Goal: Transaction & Acquisition: Purchase product/service

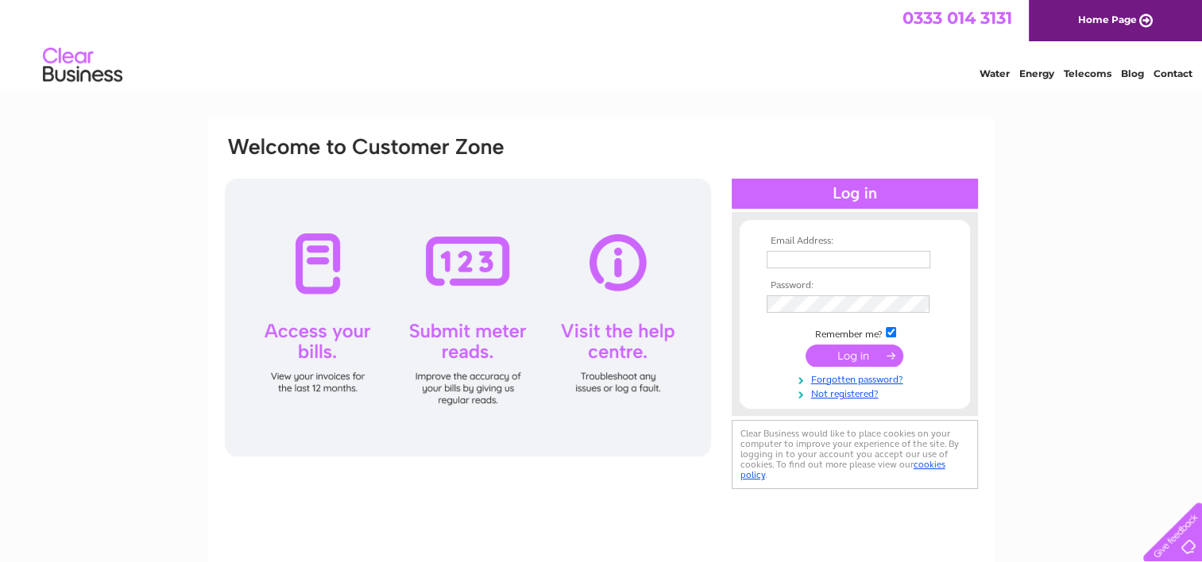
type input "[EMAIL_ADDRESS][DOMAIN_NAME]"
click at [322, 279] on div at bounding box center [468, 318] width 486 height 278
click at [862, 357] on input "submit" at bounding box center [854, 356] width 98 height 22
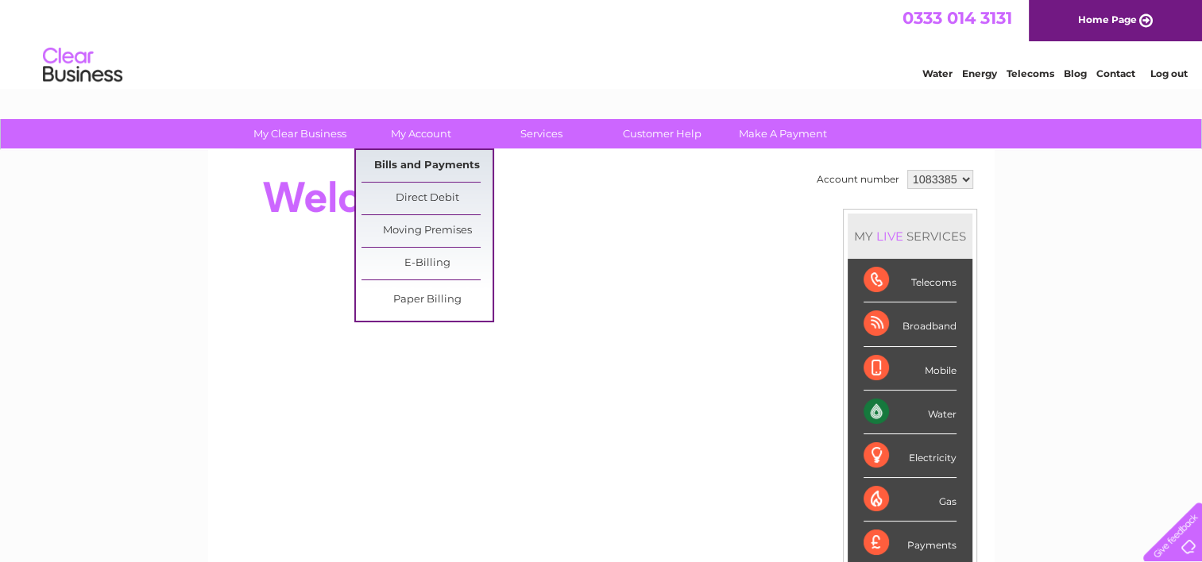
click at [413, 168] on link "Bills and Payments" at bounding box center [426, 166] width 131 height 32
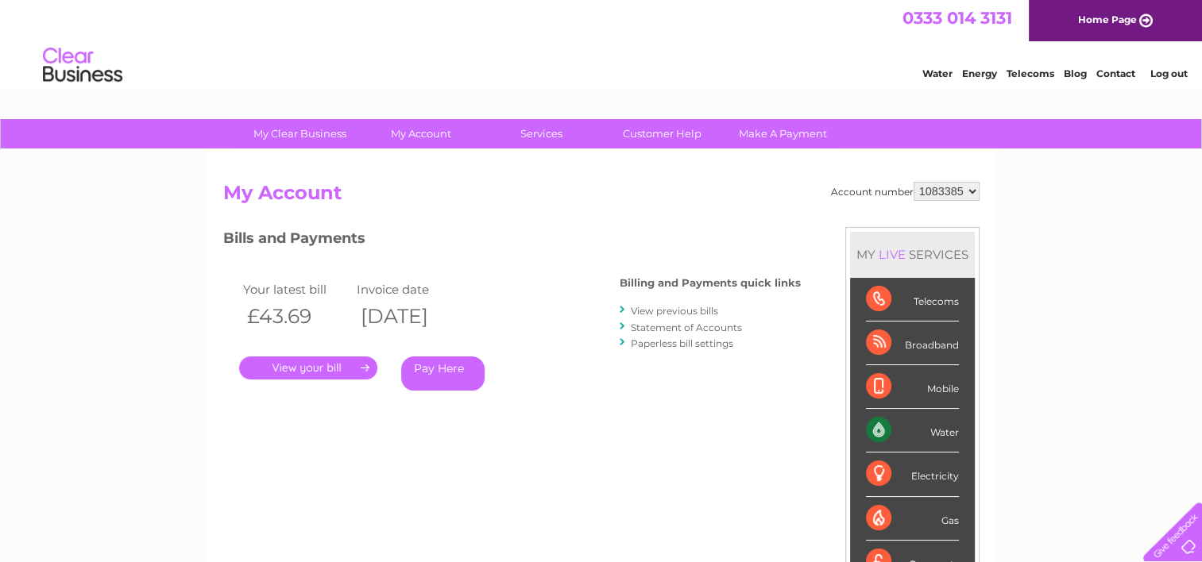
click at [699, 311] on link "View previous bills" at bounding box center [674, 311] width 87 height 12
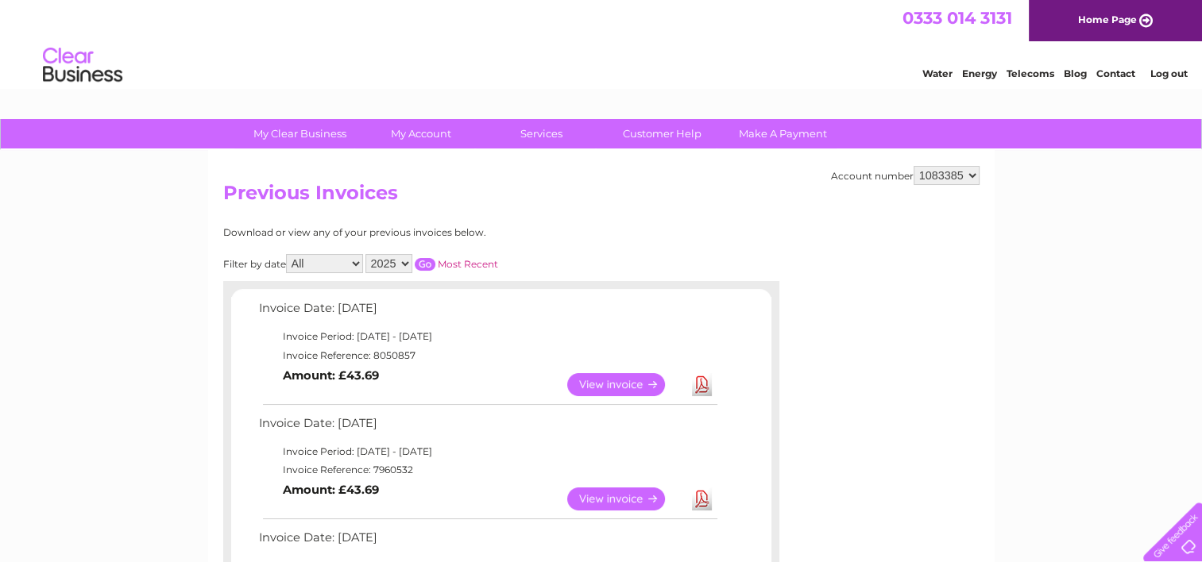
click at [625, 382] on link "View" at bounding box center [625, 384] width 117 height 23
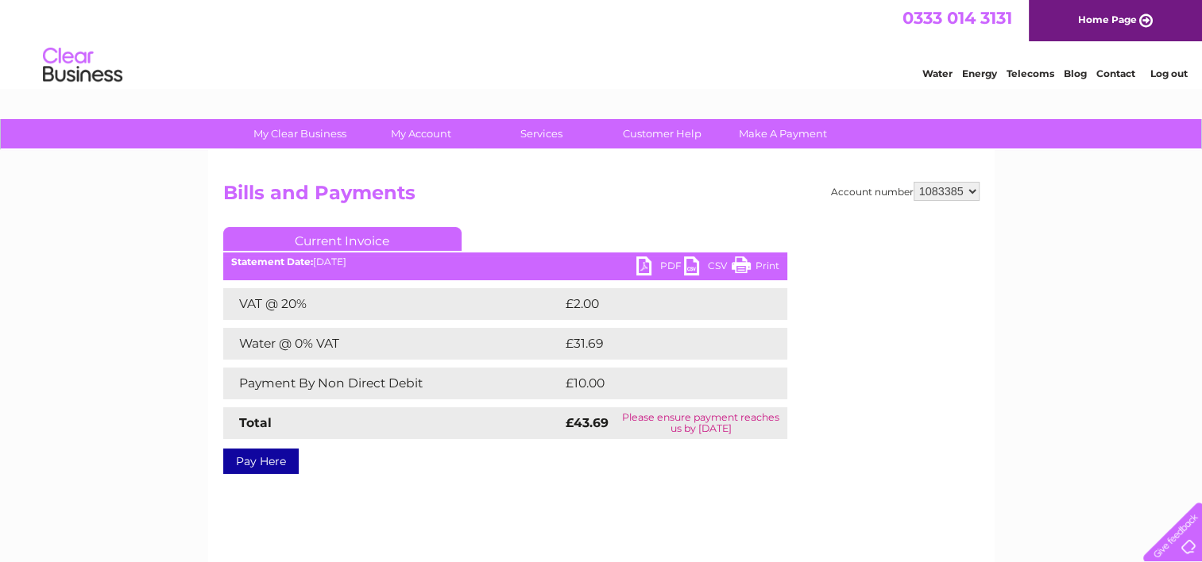
click at [273, 464] on link "Pay Here" at bounding box center [260, 461] width 75 height 25
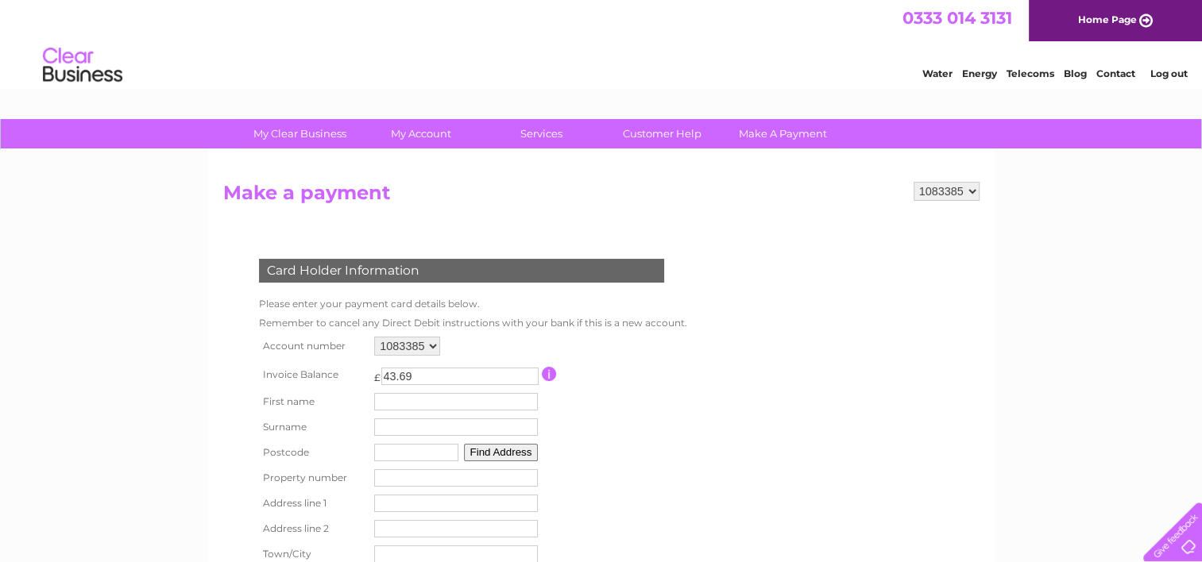
click at [378, 403] on input "text" at bounding box center [456, 401] width 164 height 17
type input "[PERSON_NAME]"
type input "Grace"
type input "G83 0NF"
type input "2/2 STEVENSONS BUILDING SUSANNAH STREET"
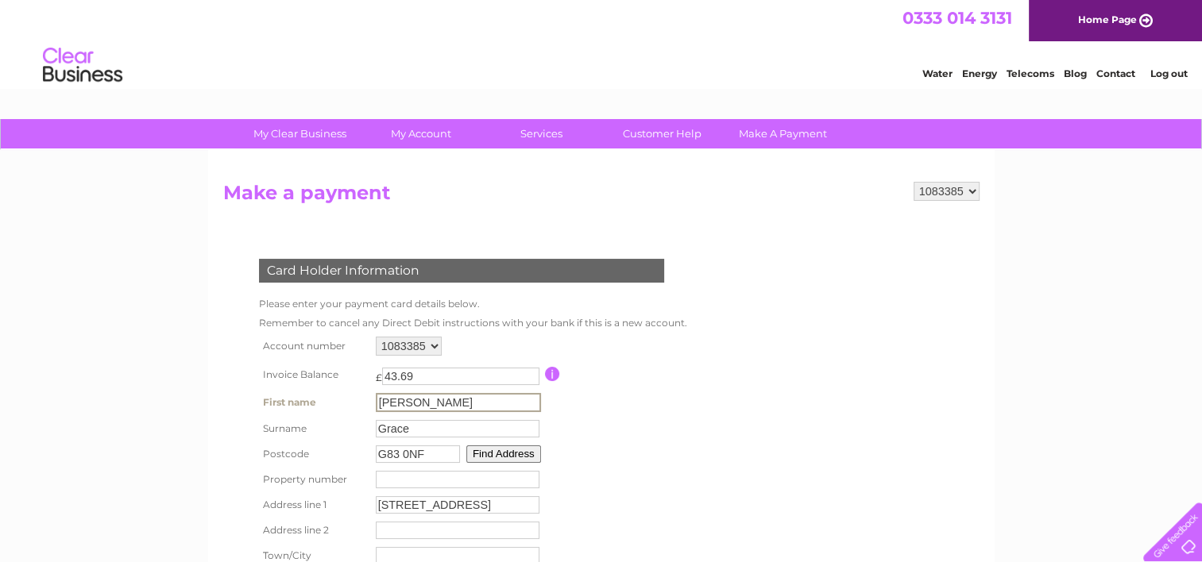
type input "ALEXANDRIA"
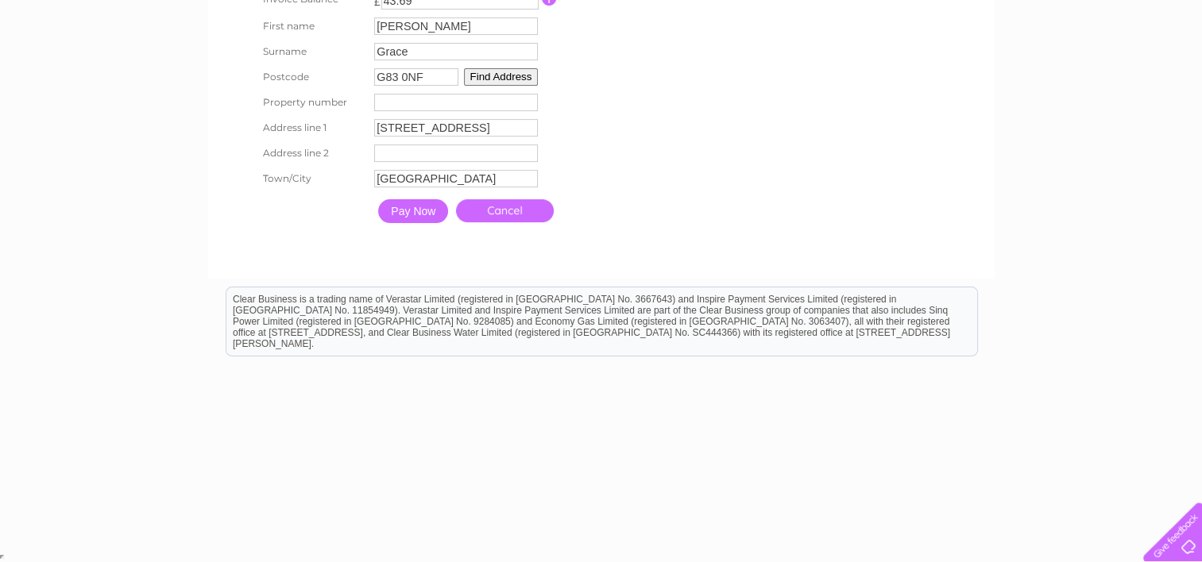
scroll to position [377, 0]
click at [412, 205] on input "Pay Now" at bounding box center [413, 211] width 70 height 24
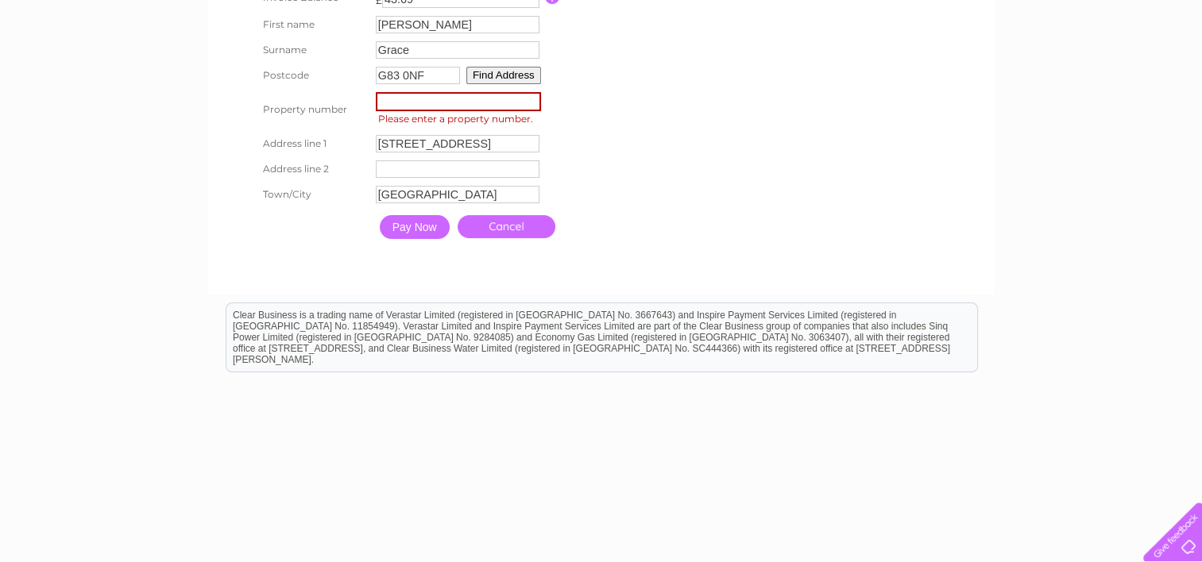
click at [410, 225] on input "Pay Now" at bounding box center [415, 227] width 70 height 24
click at [387, 101] on input "number" at bounding box center [458, 101] width 165 height 19
type input "2"
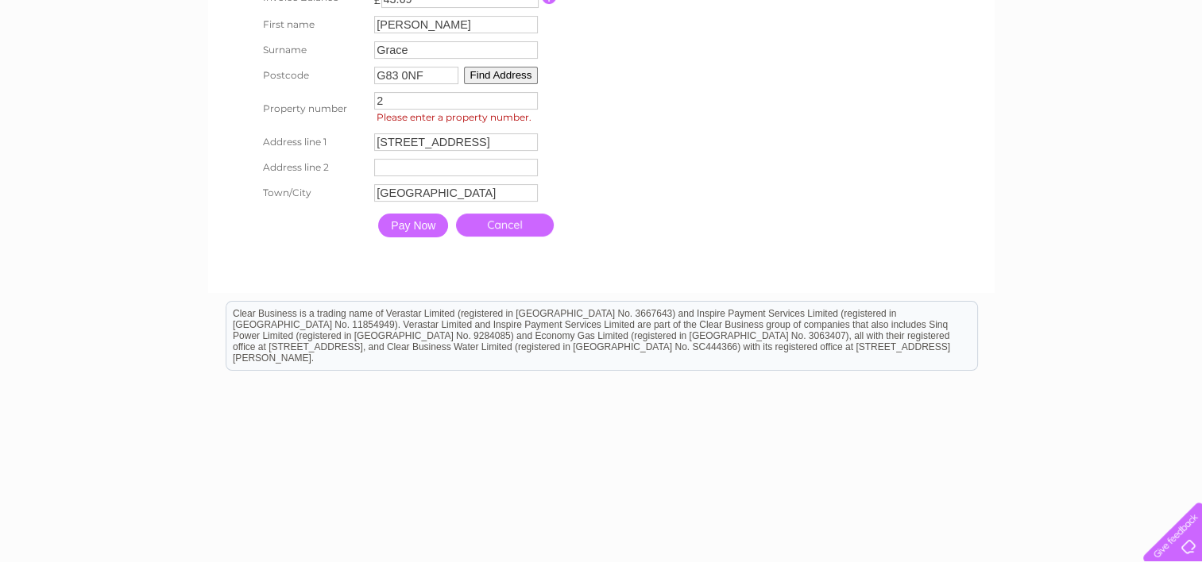
click at [416, 237] on input "Pay Now" at bounding box center [413, 226] width 70 height 24
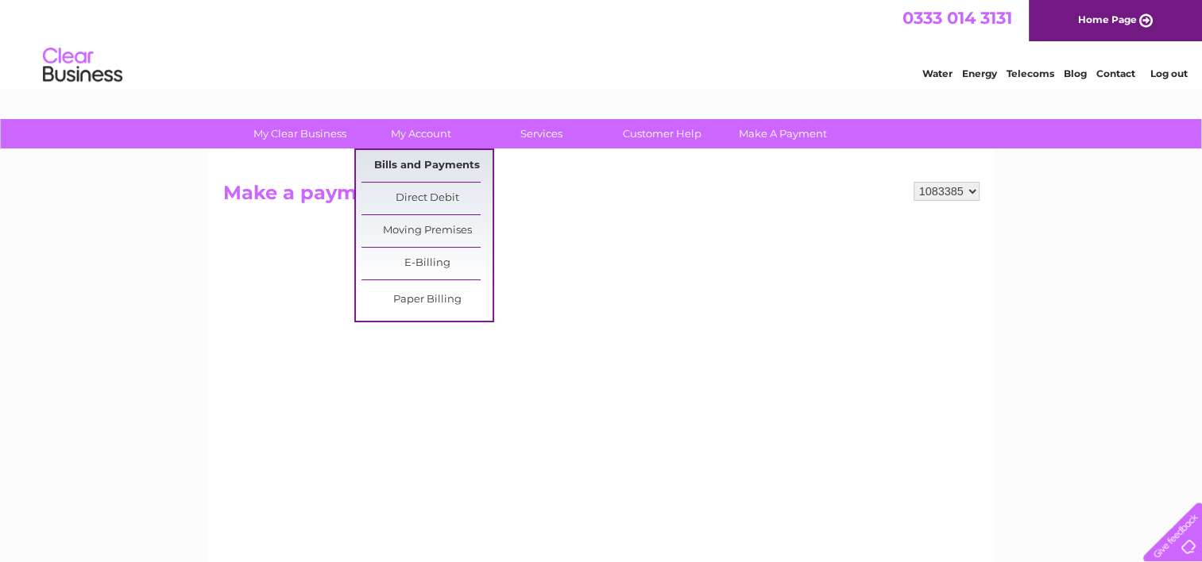
click at [438, 160] on link "Bills and Payments" at bounding box center [426, 166] width 131 height 32
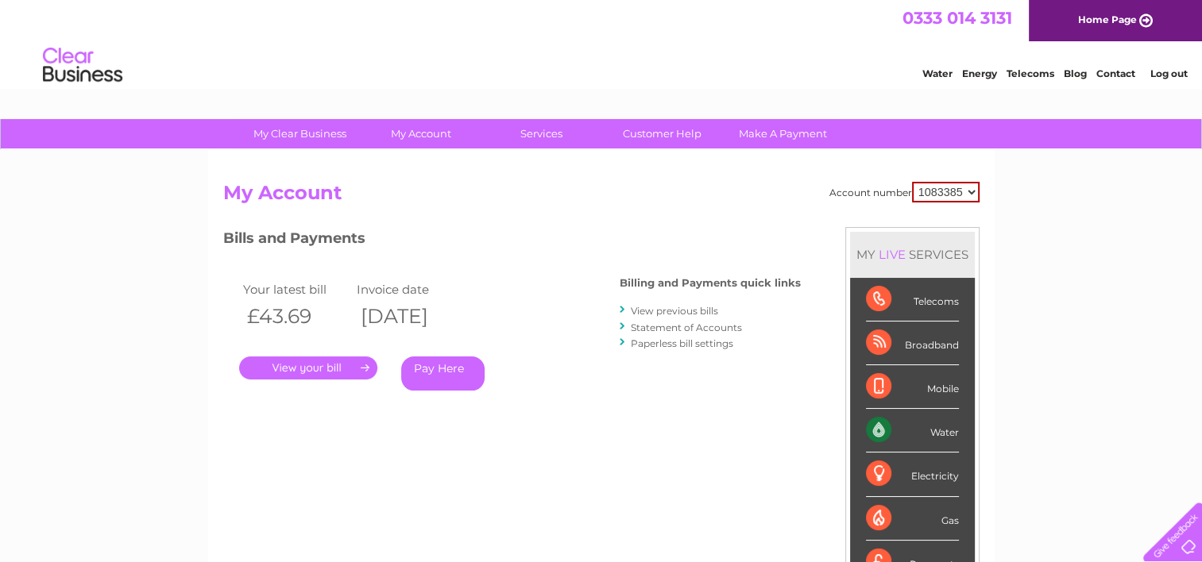
click at [682, 310] on link "View previous bills" at bounding box center [674, 311] width 87 height 12
